Goal: Task Accomplishment & Management: Manage account settings

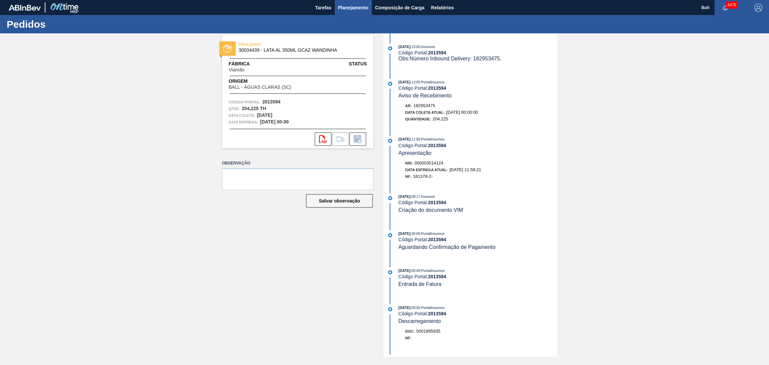
click at [360, 6] on span "Planejamento" at bounding box center [353, 8] width 30 height 8
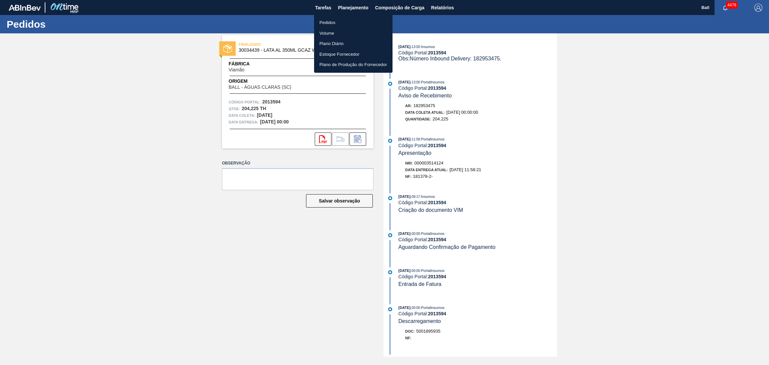
drag, startPoint x: 340, startPoint y: 25, endPoint x: 385, endPoint y: 61, distance: 57.9
click at [340, 24] on li "Pedidos" at bounding box center [353, 22] width 78 height 11
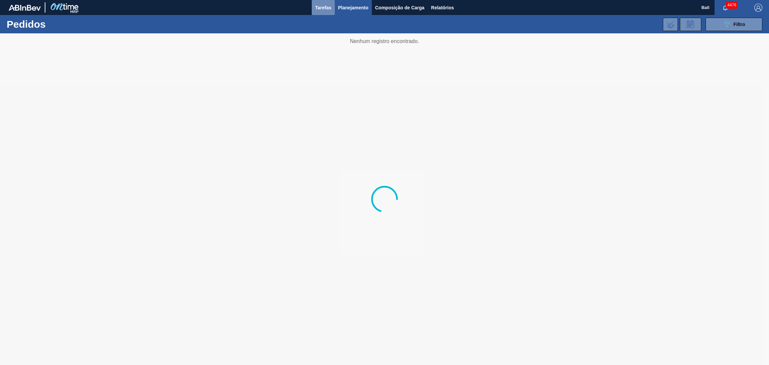
click at [330, 12] on button "Tarefas" at bounding box center [323, 7] width 23 height 15
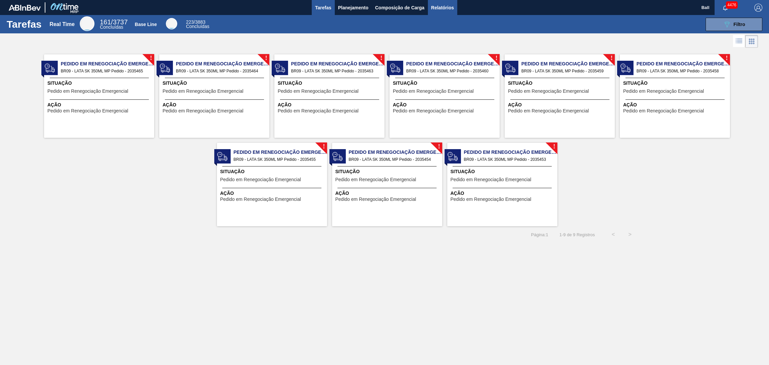
click at [439, 8] on span "Relatórios" at bounding box center [442, 8] width 23 height 8
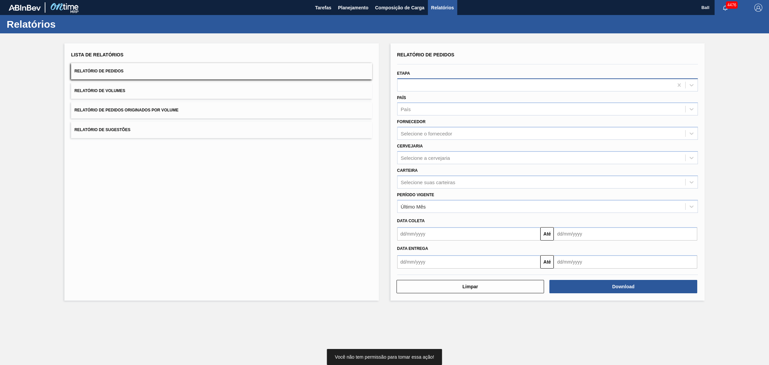
click at [433, 84] on div at bounding box center [536, 85] width 276 height 10
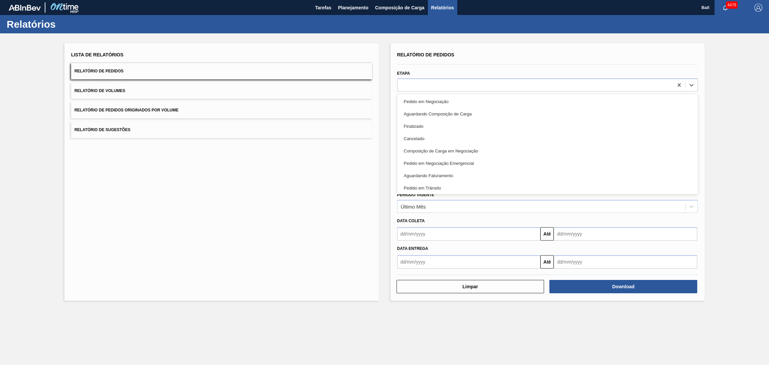
click at [354, 229] on div "Lista de Relatórios Relatório de Pedidos Relatório de Volumes Relatório de Pedi…" at bounding box center [221, 171] width 314 height 257
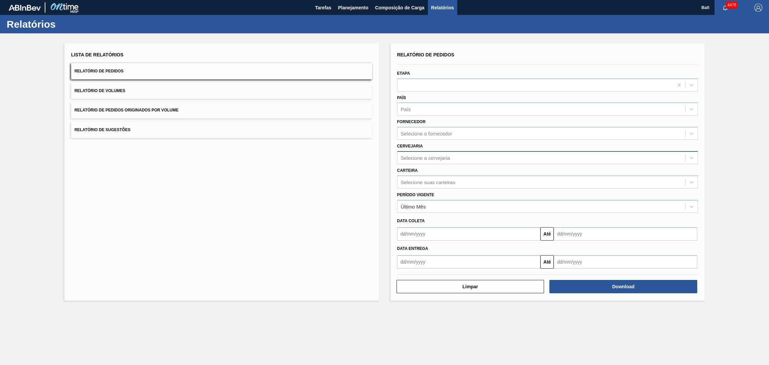
click at [450, 161] on div "Selecione a cervejaria" at bounding box center [542, 158] width 288 height 10
type input "via"
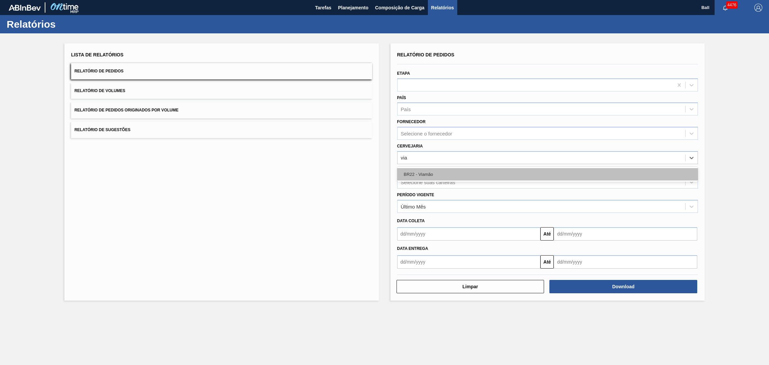
click at [454, 169] on div "BR22 - Viamão" at bounding box center [547, 174] width 301 height 12
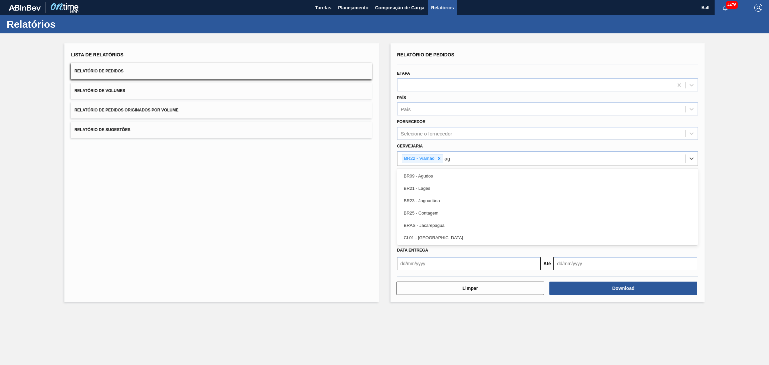
type input "agu"
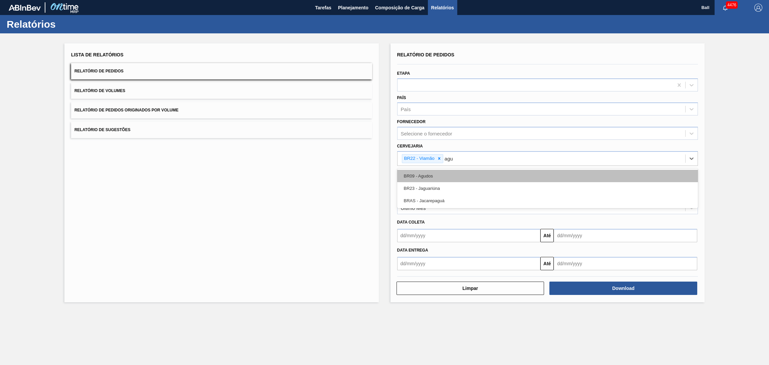
click at [454, 171] on div "BR09 - Agudos" at bounding box center [547, 176] width 301 height 12
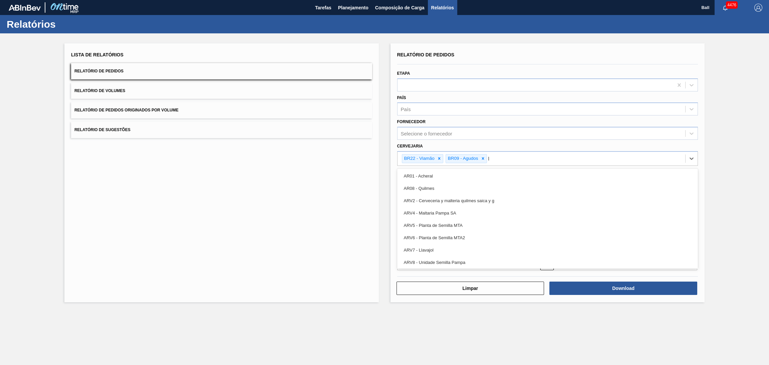
type input "la"
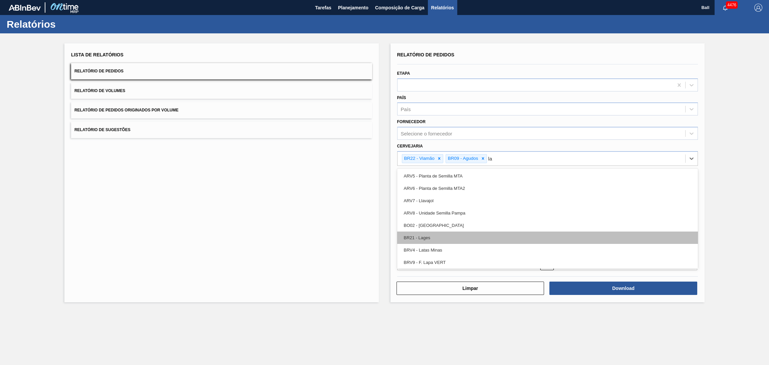
click at [452, 239] on div "BR21 - Lages" at bounding box center [547, 238] width 301 height 12
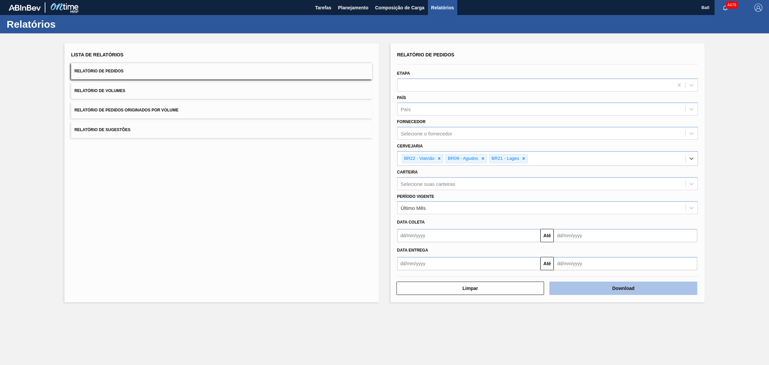
click at [595, 287] on button "Download" at bounding box center [623, 288] width 148 height 13
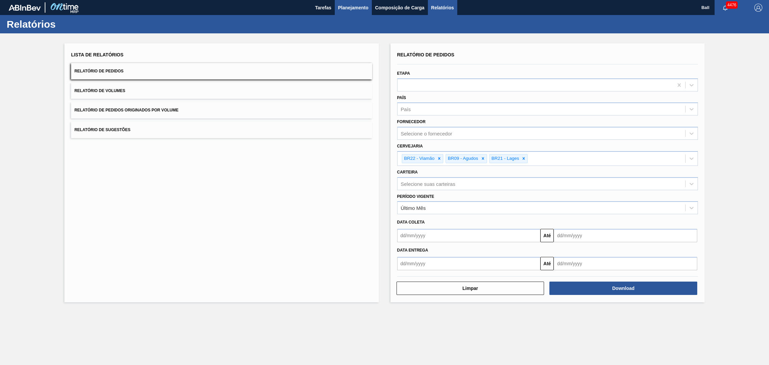
click at [345, 10] on span "Planejamento" at bounding box center [353, 8] width 30 height 8
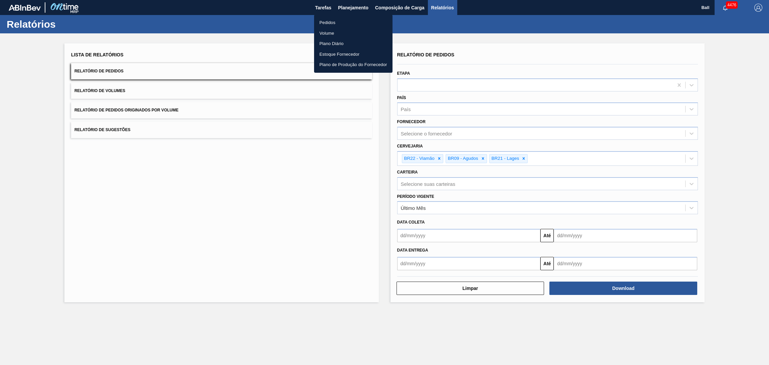
click at [344, 22] on li "Pedidos" at bounding box center [353, 22] width 78 height 11
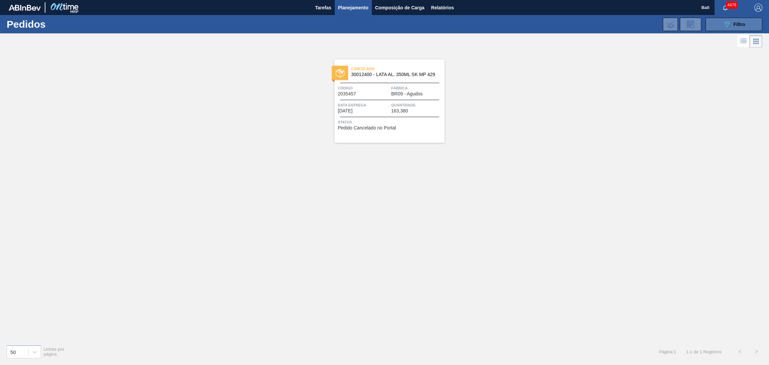
click at [707, 20] on button "089F7B8B-B2A5-4AFE-B5C0-19BA573D28AC Filtro" at bounding box center [734, 24] width 57 height 13
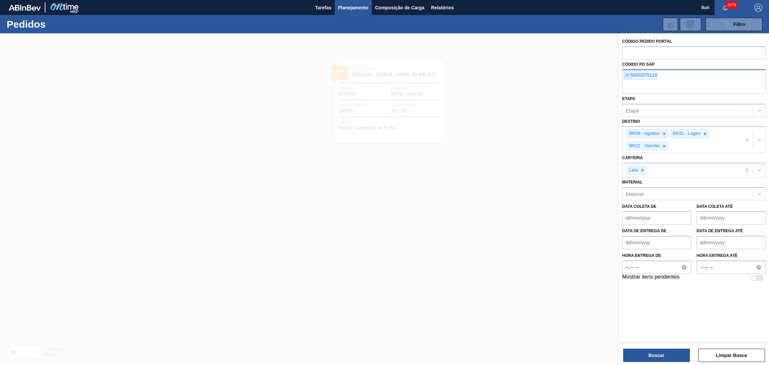
click at [626, 75] on span "×" at bounding box center [627, 75] width 6 height 8
paste input "text"
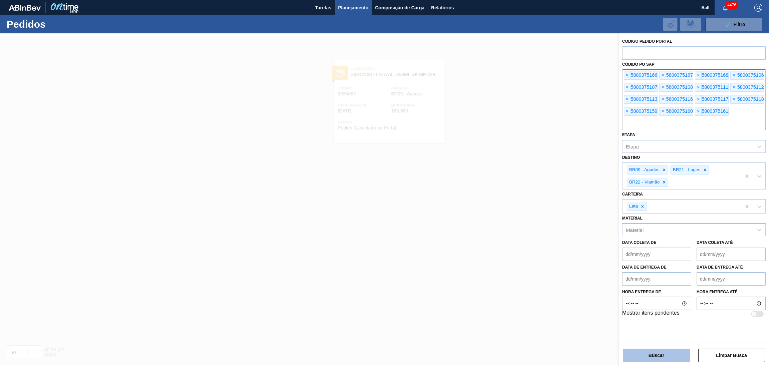
click at [643, 351] on button "Buscar" at bounding box center [656, 355] width 67 height 13
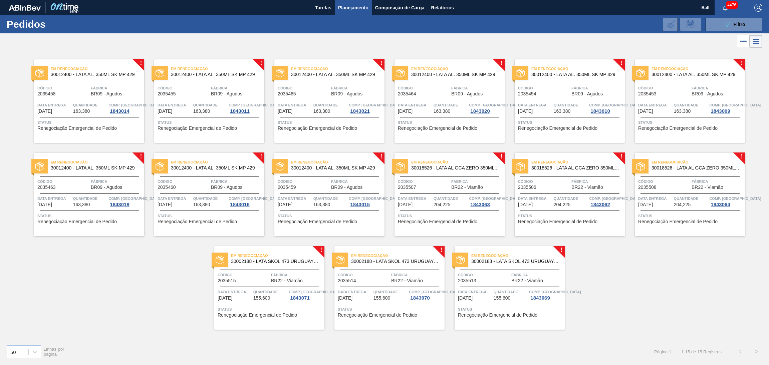
click at [726, 26] on icon at bounding box center [727, 25] width 5 height 6
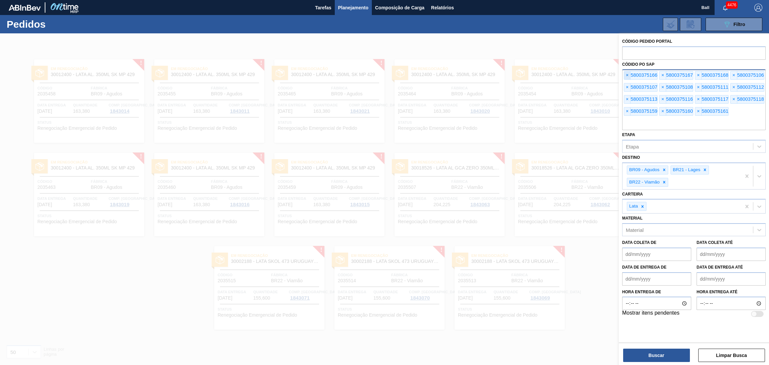
click at [625, 76] on span "×" at bounding box center [627, 75] width 6 height 8
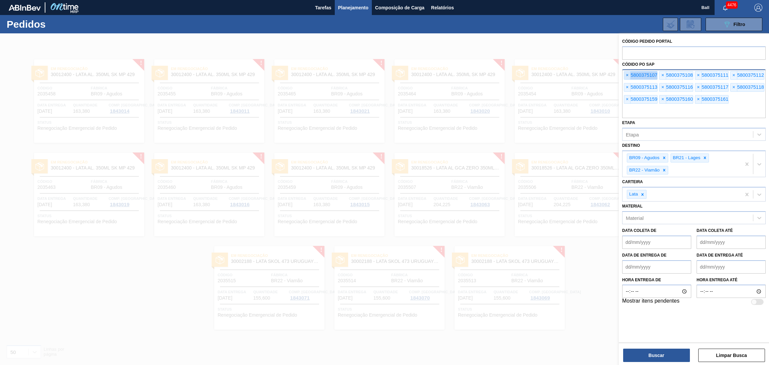
click at [625, 76] on span "×" at bounding box center [627, 75] width 6 height 8
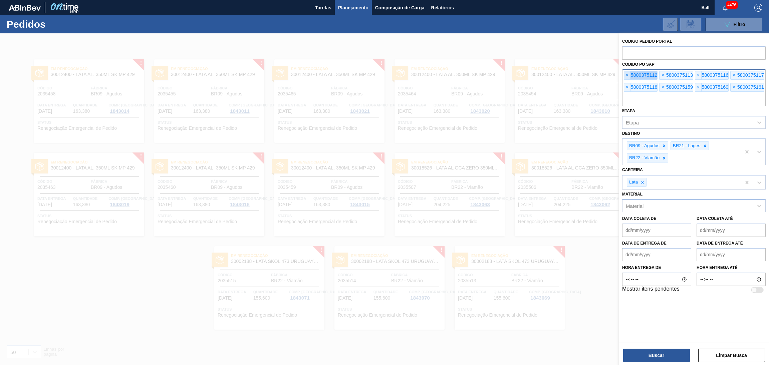
click at [625, 76] on span "×" at bounding box center [627, 75] width 6 height 8
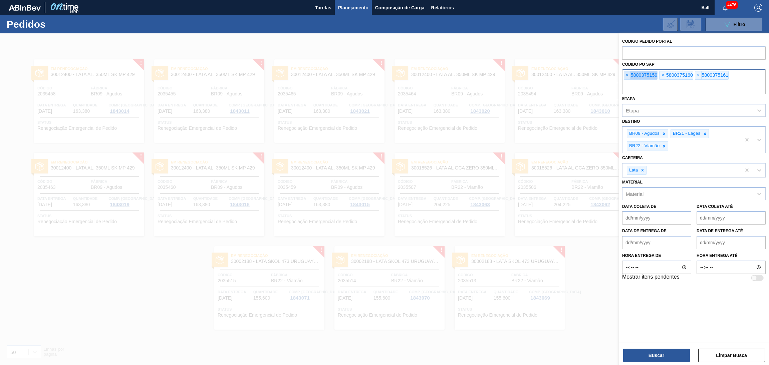
click at [625, 76] on span "×" at bounding box center [627, 75] width 6 height 8
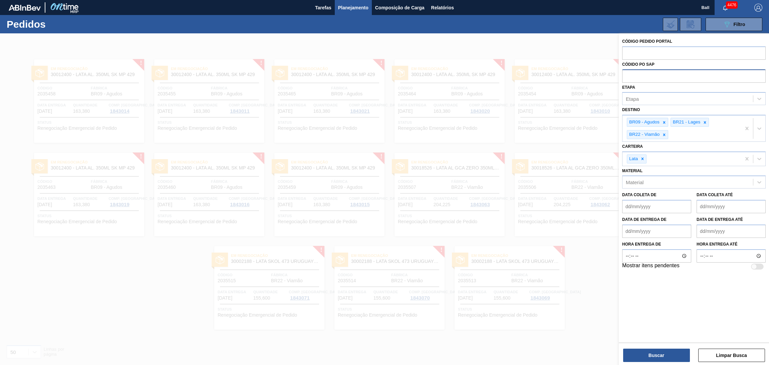
paste input "text"
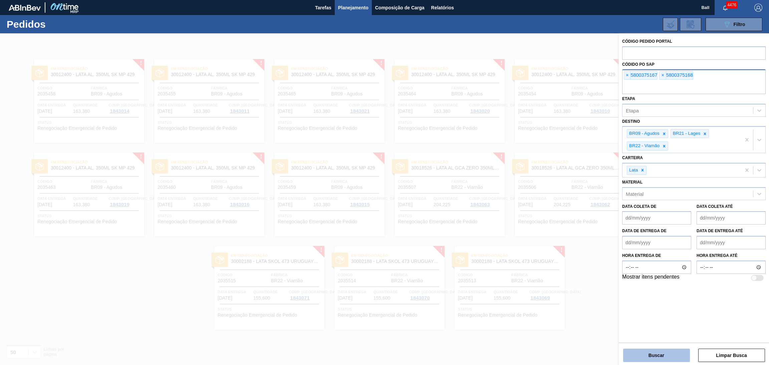
click at [668, 362] on button "Buscar" at bounding box center [656, 355] width 67 height 13
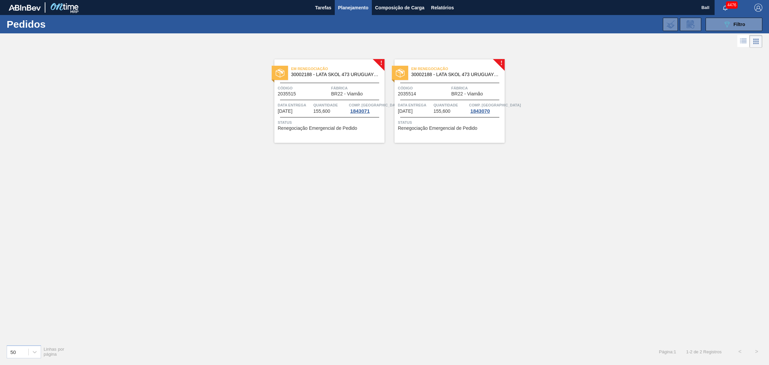
click at [313, 113] on span "155,600" at bounding box center [321, 111] width 17 height 5
click at [441, 112] on span "155,600" at bounding box center [442, 111] width 17 height 5
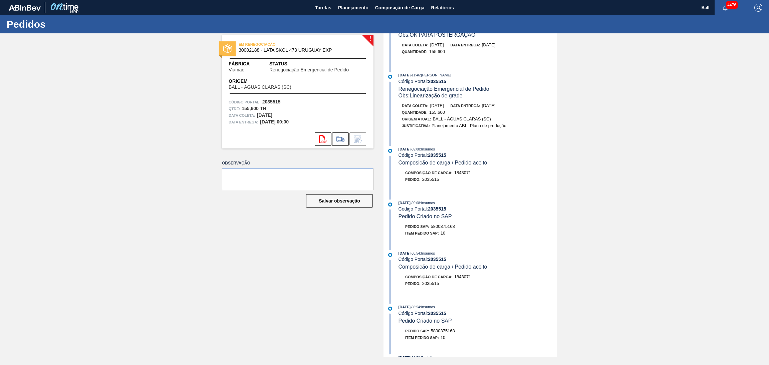
scroll to position [150, 0]
drag, startPoint x: 460, startPoint y: 231, endPoint x: 431, endPoint y: 231, distance: 29.0
click at [431, 229] on div "Pedido SAP: 5800375168" at bounding box center [478, 226] width 159 height 7
copy span "5800375168"
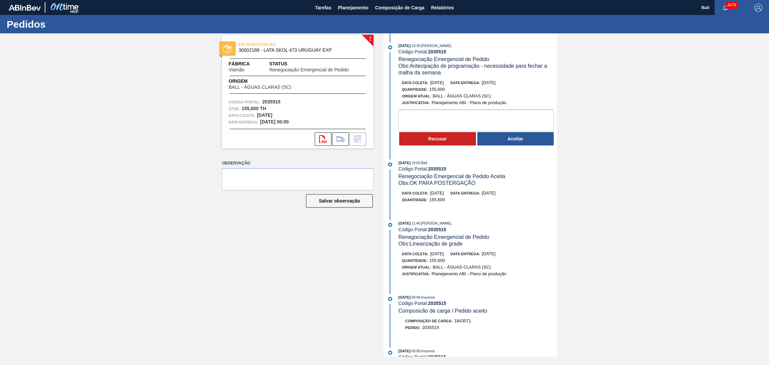
scroll to position [0, 0]
click at [520, 113] on div "Data coleta: 29/09/2025 Data entrega: 29/09/2025 Quantidade : 155,600 Origem At…" at bounding box center [471, 113] width 172 height 67
click at [520, 113] on textarea at bounding box center [476, 122] width 155 height 22
click at [518, 117] on textarea at bounding box center [476, 122] width 155 height 22
click at [518, 117] on textarea "OK PARA ANTECIPAÇÃO" at bounding box center [476, 122] width 155 height 22
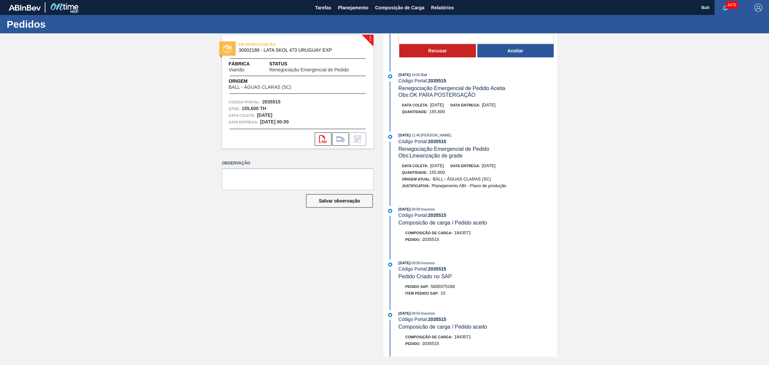
scroll to position [150, 0]
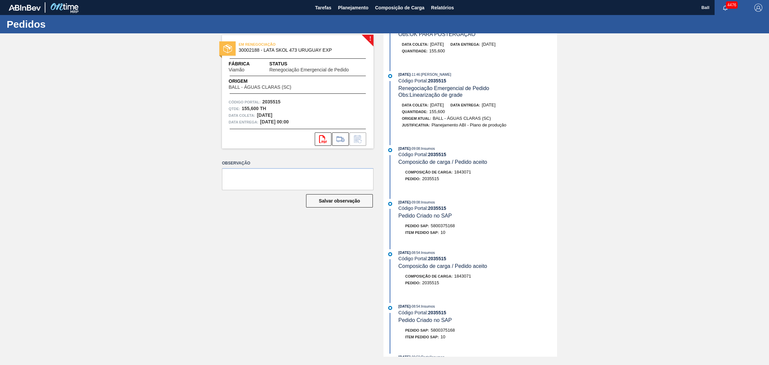
type textarea "OK PARA ANTECIPAÇÃO"
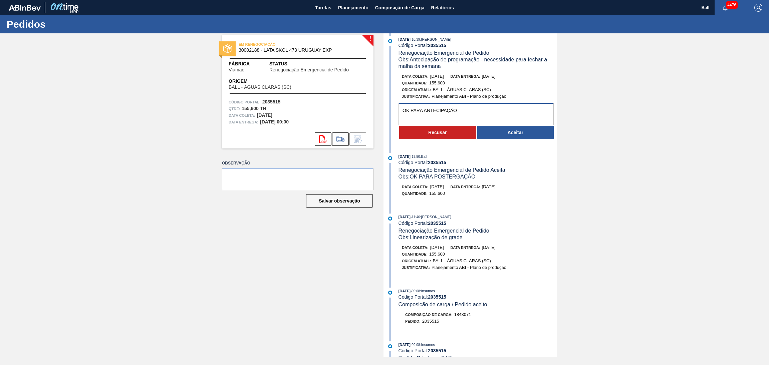
scroll to position [0, 0]
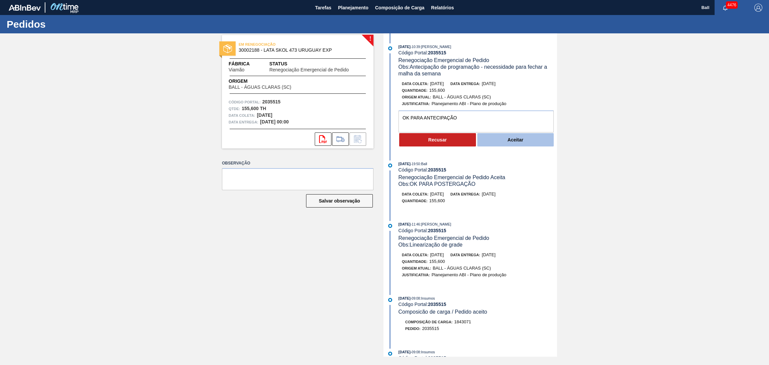
click at [499, 139] on button "Aceitar" at bounding box center [515, 139] width 77 height 13
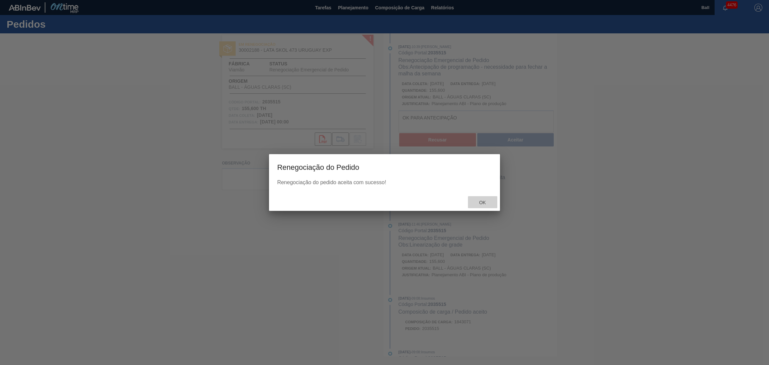
click at [489, 200] on span "Ok" at bounding box center [482, 202] width 17 height 5
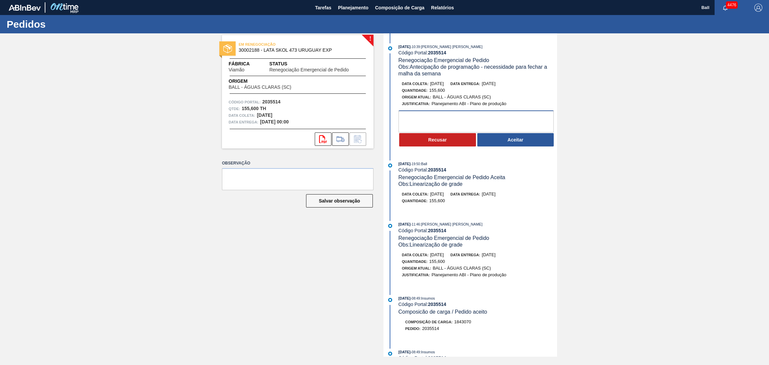
click at [456, 115] on textarea at bounding box center [476, 122] width 155 height 22
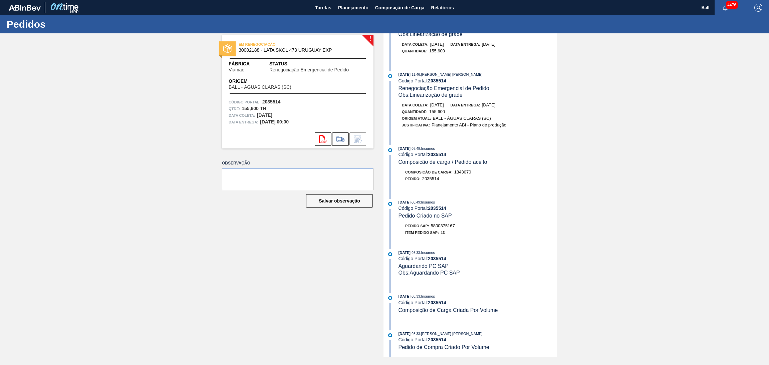
type textarea "OK PARA ANTECIPAÇÃO"
drag, startPoint x: 462, startPoint y: 229, endPoint x: 431, endPoint y: 232, distance: 31.6
click at [431, 229] on div "Pedido SAP: 5800375167" at bounding box center [478, 226] width 159 height 7
copy span "5800375167"
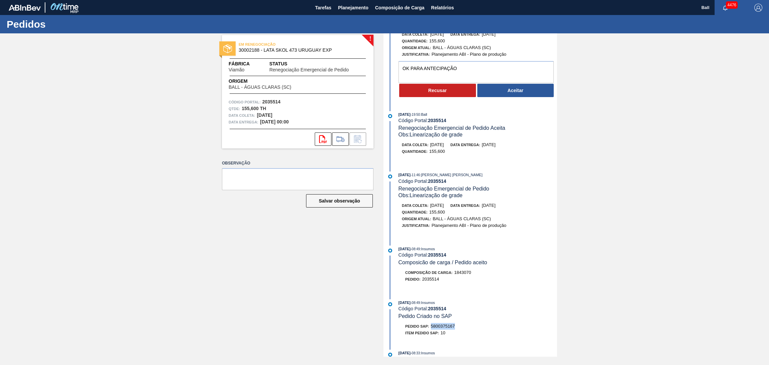
scroll to position [0, 0]
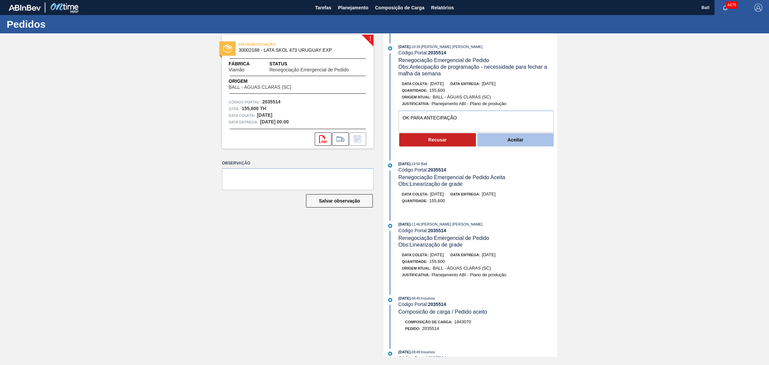
click at [488, 147] on button "Aceitar" at bounding box center [515, 139] width 77 height 13
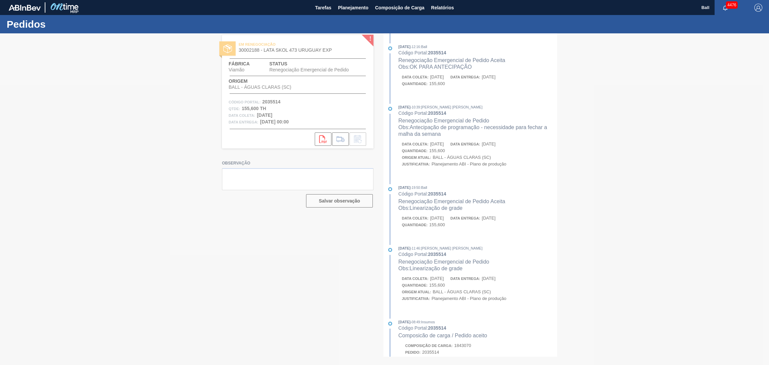
click at [484, 203] on div at bounding box center [384, 199] width 769 height 332
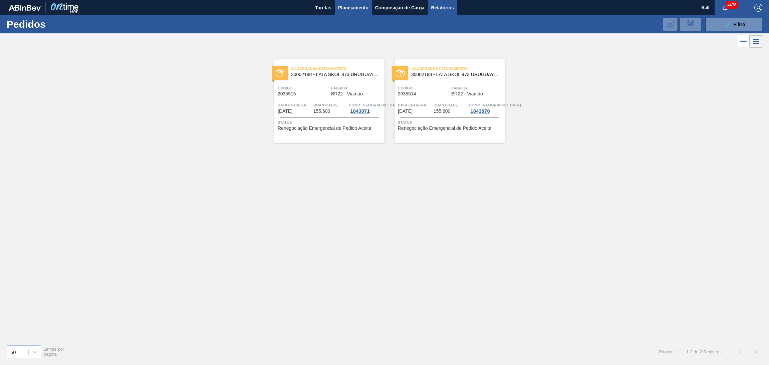
click at [448, 9] on span "Relatórios" at bounding box center [442, 8] width 23 height 8
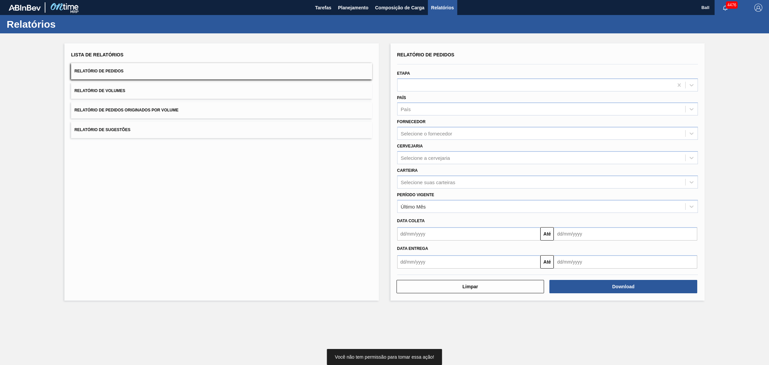
click at [746, 132] on div "Lista de Relatórios Relatório de Pedidos Relatório de Volumes Relatório de Pedi…" at bounding box center [384, 171] width 769 height 276
click at [431, 86] on div at bounding box center [536, 85] width 276 height 10
click at [448, 82] on div at bounding box center [536, 85] width 276 height 10
click at [444, 157] on div "Selecione a cervejaria" at bounding box center [425, 158] width 49 height 6
type input "LATA"
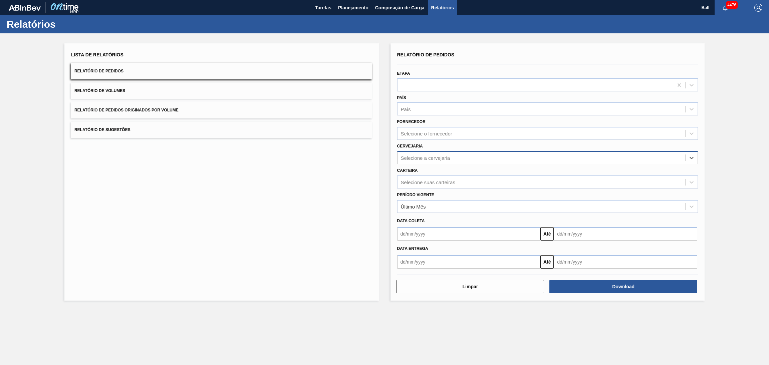
drag, startPoint x: 444, startPoint y: 157, endPoint x: 384, endPoint y: 158, distance: 59.8
click at [384, 158] on div "Lista de Relatórios Relatório de Pedidos Relatório de Volumes Relatório de Pedi…" at bounding box center [384, 171] width 769 height 276
type input "VIA"
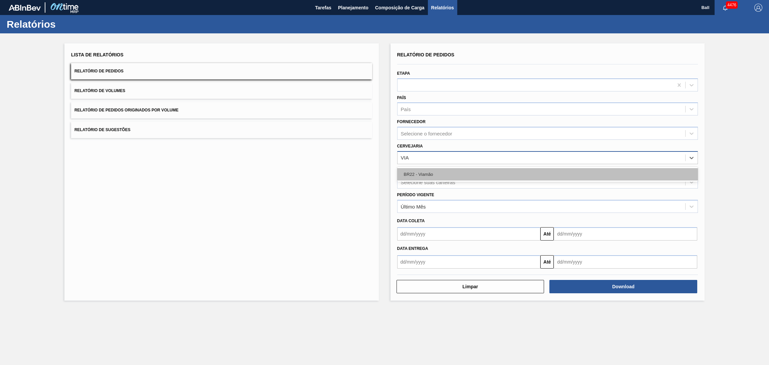
click at [434, 171] on div "BR22 - Viamão" at bounding box center [547, 174] width 301 height 12
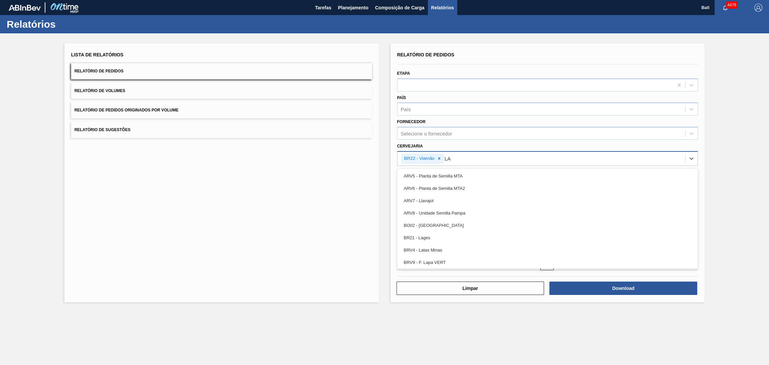
type input "LAG"
click at [434, 171] on div "BR21 - Lages" at bounding box center [547, 176] width 301 height 12
type input "AGU"
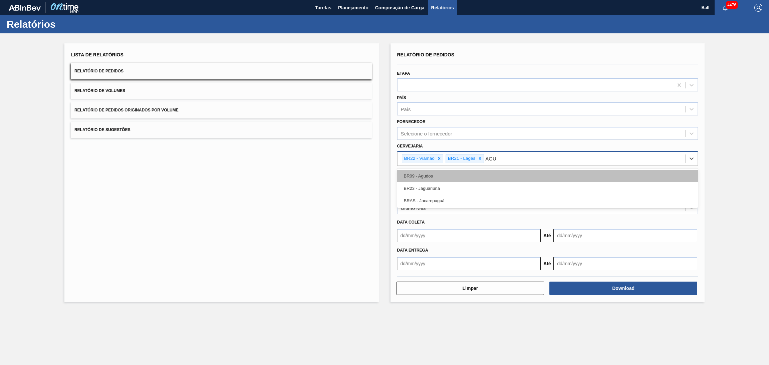
click at [447, 175] on div "BR09 - Agudos" at bounding box center [547, 176] width 301 height 12
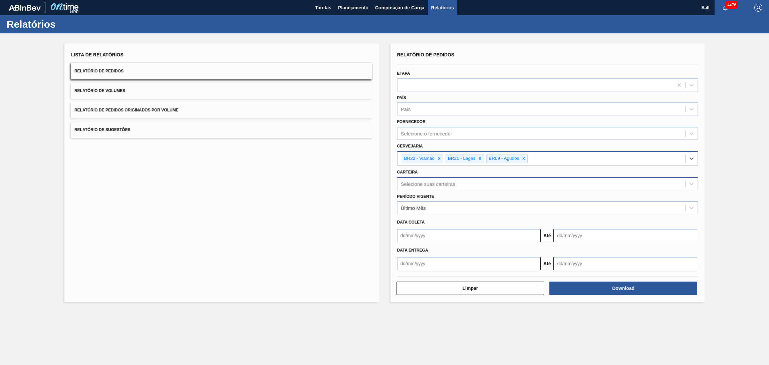
click at [503, 183] on div "Selecione suas carteiras" at bounding box center [542, 184] width 288 height 10
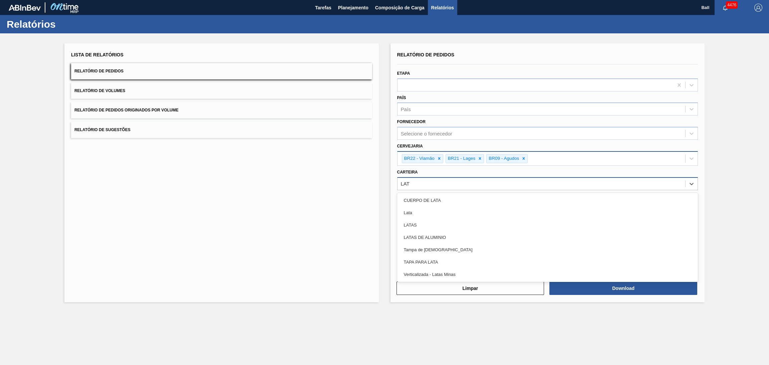
type input "LATA"
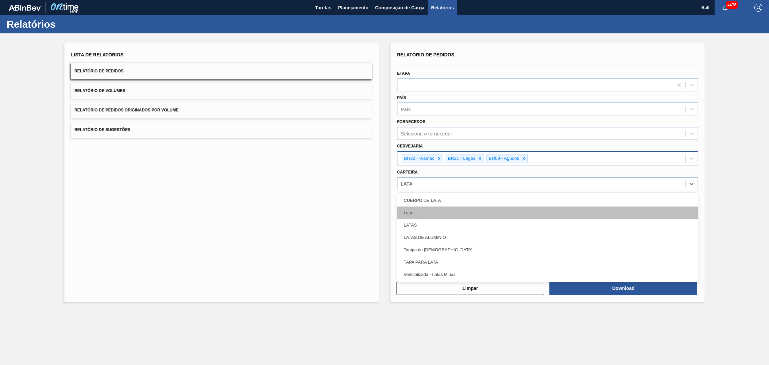
drag, startPoint x: 484, startPoint y: 217, endPoint x: 494, endPoint y: 211, distance: 11.4
click at [494, 211] on div "CUERPO DE LATA Lata LATAS LATAS DE ALUMINIO Tampa de Lata TAPA PARA LATA Vertic…" at bounding box center [547, 237] width 301 height 89
click at [494, 211] on div "Lata" at bounding box center [547, 213] width 301 height 12
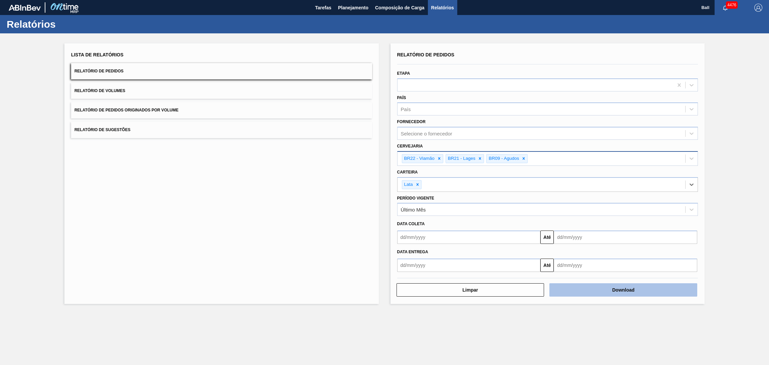
click at [572, 283] on button "Download" at bounding box center [623, 289] width 148 height 13
